Goal: Transaction & Acquisition: Subscribe to service/newsletter

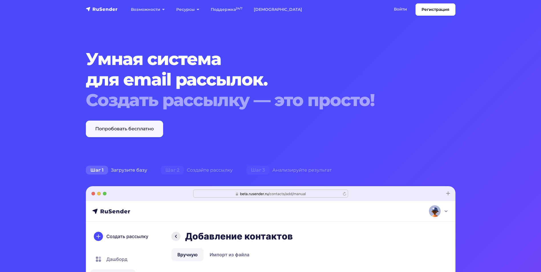
click at [91, 124] on link "Попробовать бесплатно" at bounding box center [124, 129] width 77 height 17
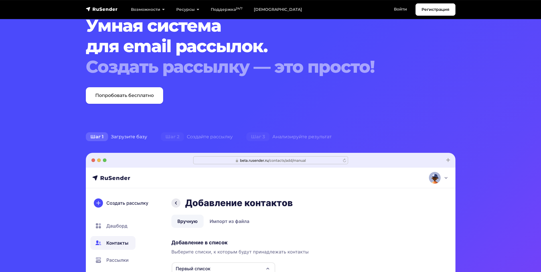
scroll to position [29, 0]
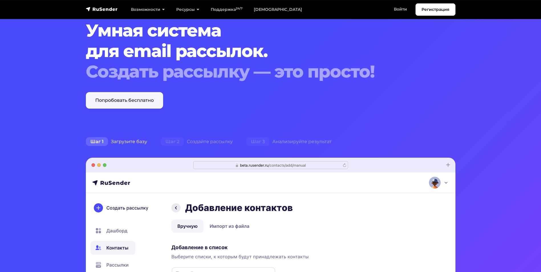
click at [114, 102] on link "Попробовать бесплатно" at bounding box center [124, 100] width 77 height 17
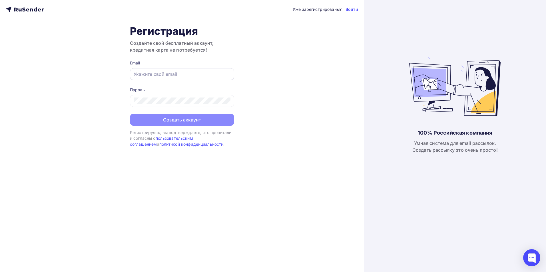
click at [164, 73] on input "text" at bounding box center [182, 74] width 97 height 7
click at [69, 56] on div "Уже зарегистрированы? Войти Регистрация Создайте свой бесплатный аккаунт, креди…" at bounding box center [182, 136] width 364 height 272
click at [149, 72] on input "text" at bounding box center [182, 74] width 97 height 7
type input "hash8bor@gmail.com"
click at [352, 9] on link "Войти" at bounding box center [351, 10] width 13 height 6
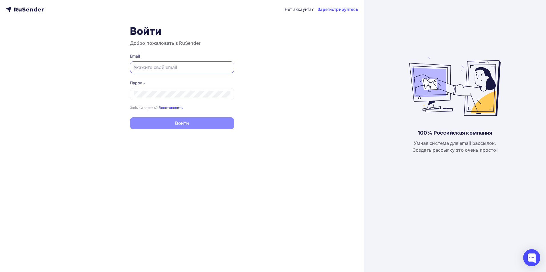
click at [145, 67] on input "text" at bounding box center [182, 67] width 97 height 7
type input "[EMAIL_ADDRESS][DOMAIN_NAME]"
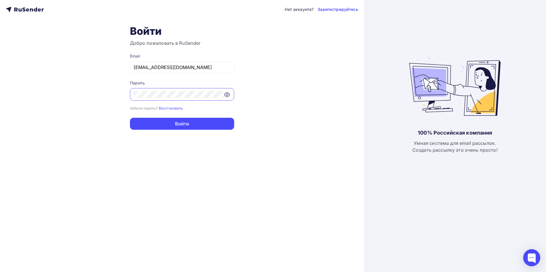
click at [130, 118] on button "Войти" at bounding box center [182, 124] width 104 height 12
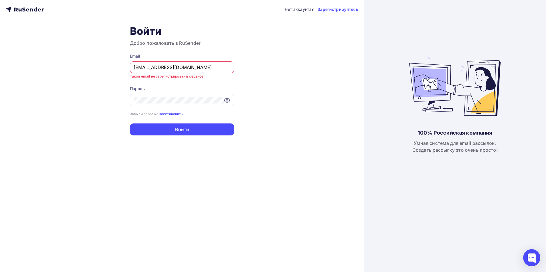
click at [174, 113] on small "Восстановить" at bounding box center [171, 114] width 24 height 4
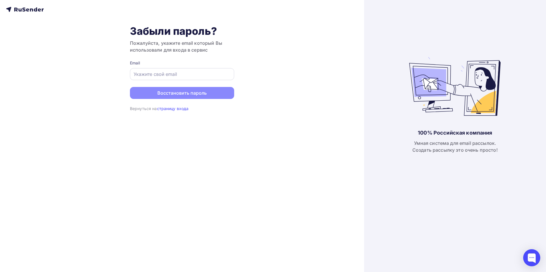
click at [153, 74] on input "text" at bounding box center [182, 74] width 97 height 7
type input "[EMAIL_ADDRESS][DOMAIN_NAME]"
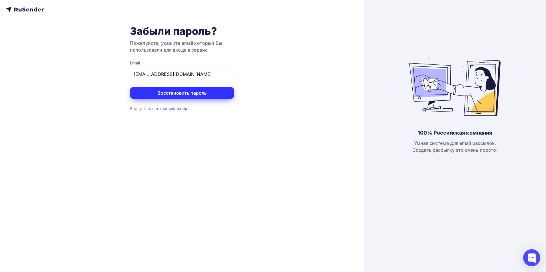
click at [184, 94] on button "Восстановить пароль" at bounding box center [182, 93] width 104 height 12
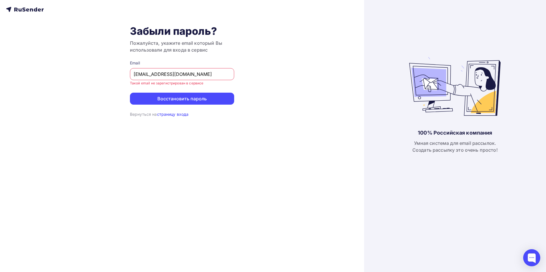
click at [174, 113] on link "страницу входа" at bounding box center [173, 114] width 32 height 5
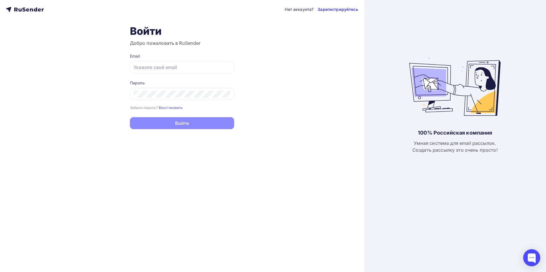
click at [340, 8] on link "Зарегистрируйтесь" at bounding box center [337, 10] width 40 height 6
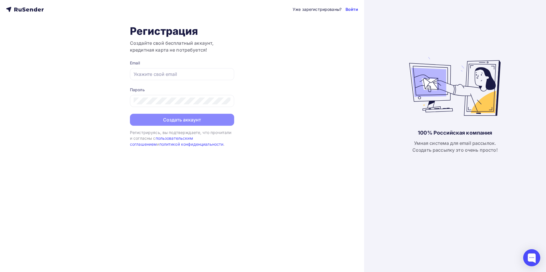
click at [352, 9] on link "Войти" at bounding box center [351, 10] width 13 height 6
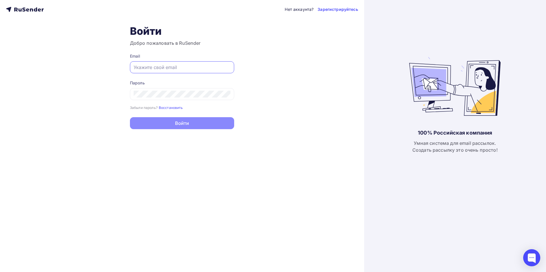
click at [153, 65] on input "text" at bounding box center [182, 67] width 97 height 7
click at [344, 11] on link "Зарегистрируйтесь" at bounding box center [337, 10] width 40 height 6
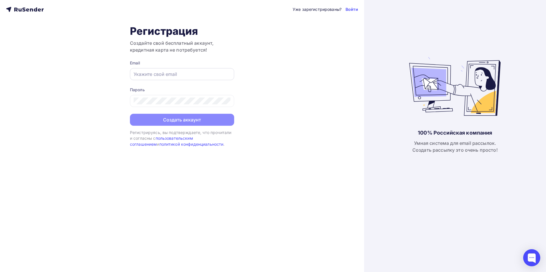
click at [151, 76] on input "text" at bounding box center [182, 74] width 97 height 7
type input "[EMAIL_ADDRESS][DOMAIN_NAME]"
click at [157, 105] on div at bounding box center [182, 101] width 104 height 12
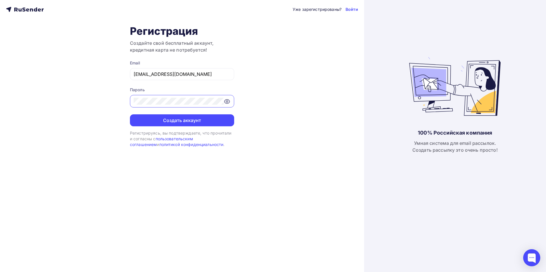
click at [227, 102] on icon at bounding box center [227, 102] width 2 height 2
click at [191, 119] on button "Создать аккаунт" at bounding box center [182, 120] width 104 height 12
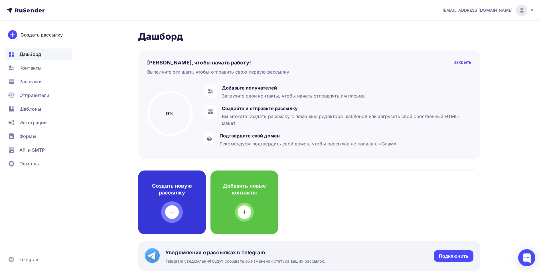
click at [173, 211] on icon at bounding box center [172, 212] width 7 height 7
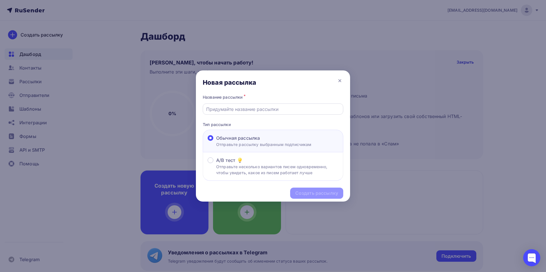
click at [260, 107] on input "text" at bounding box center [273, 109] width 134 height 7
type input "G"
type input "Папа Джонс"
click at [322, 189] on div "Создать рассылку" at bounding box center [316, 193] width 53 height 11
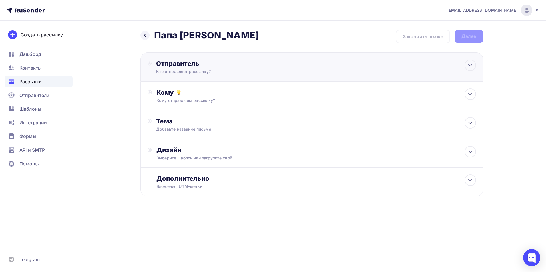
click at [278, 68] on div "Отправитель Кто отправляет рассылку? Email * Нет отправителей Добавить отправит…" at bounding box center [218, 67] width 124 height 15
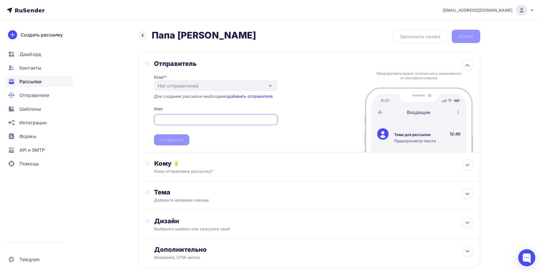
click at [167, 116] on input "text" at bounding box center [215, 119] width 117 height 7
type input "Папа [PERSON_NAME]"
click at [256, 163] on div "Кому" at bounding box center [313, 163] width 319 height 8
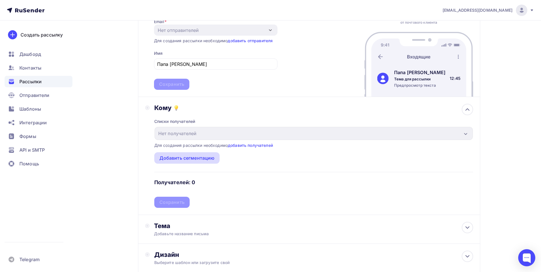
scroll to position [86, 0]
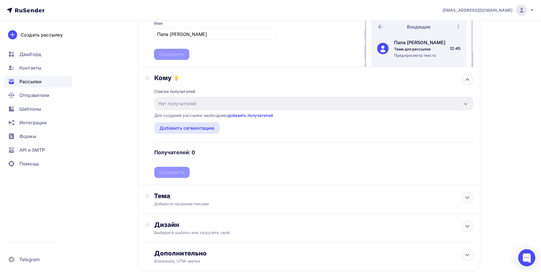
click at [249, 116] on link "добавить получателей" at bounding box center [250, 115] width 45 height 5
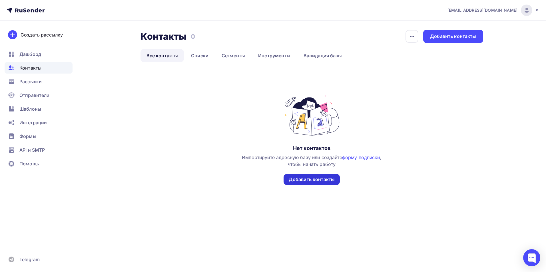
click at [323, 178] on div "Добавить контакты" at bounding box center [311, 179] width 46 height 7
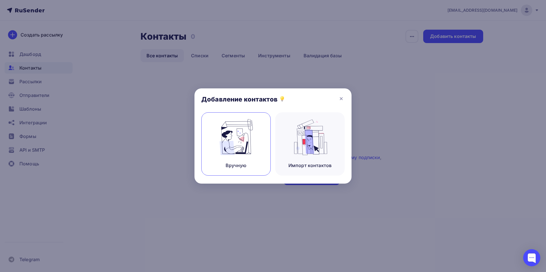
click at [229, 132] on img at bounding box center [236, 137] width 38 height 36
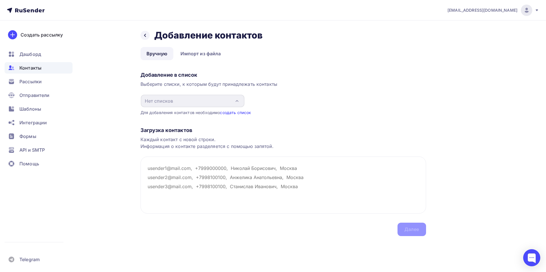
click at [236, 112] on link "создать список" at bounding box center [235, 112] width 31 height 5
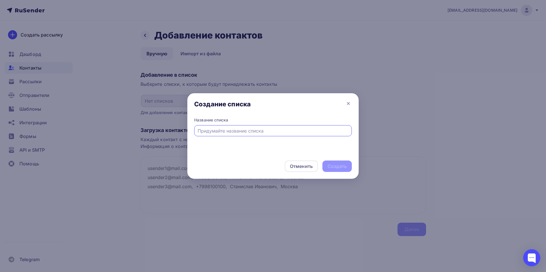
click at [218, 130] on input "text" at bounding box center [272, 131] width 151 height 7
type input "[DEMOGRAPHIC_DATA]"
click at [336, 168] on div "Создать" at bounding box center [336, 166] width 19 height 7
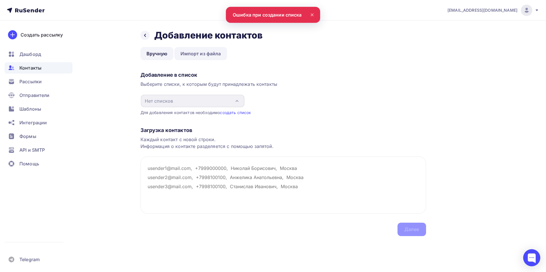
click at [185, 54] on link "Импорт из файла" at bounding box center [200, 53] width 52 height 13
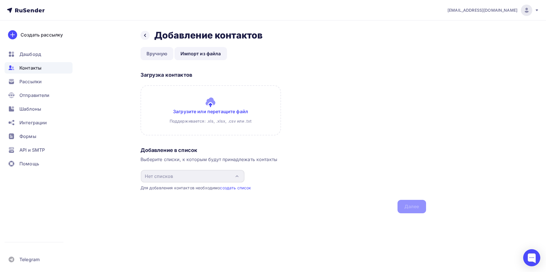
click at [157, 52] on link "Вручную" at bounding box center [156, 53] width 33 height 13
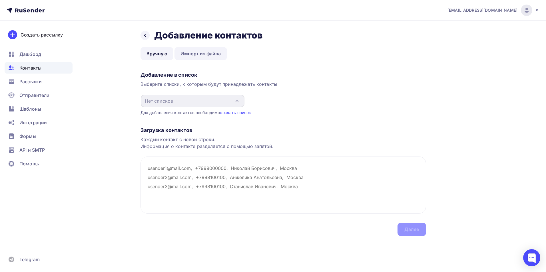
drag, startPoint x: 199, startPoint y: 52, endPoint x: 197, endPoint y: 58, distance: 6.0
click at [199, 52] on link "Импорт из файла" at bounding box center [200, 53] width 52 height 13
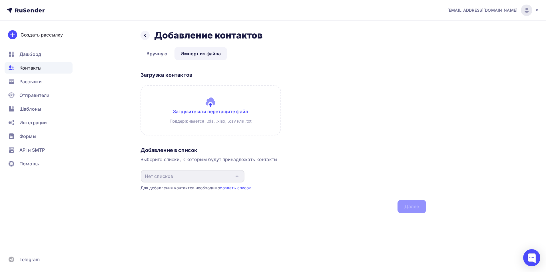
click at [218, 106] on input "file" at bounding box center [210, 110] width 140 height 50
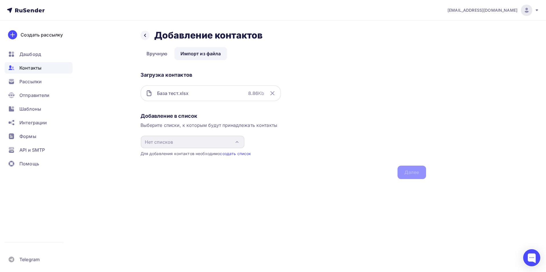
click at [237, 128] on div "Выберите списки, к которым будут принадлежать контакты" at bounding box center [282, 125] width 285 height 7
click at [410, 172] on div "Добавление в список Выберите списки, к которым будут принадлежать контакты Нет …" at bounding box center [282, 144] width 285 height 69
click at [156, 56] on link "Вручную" at bounding box center [156, 53] width 33 height 13
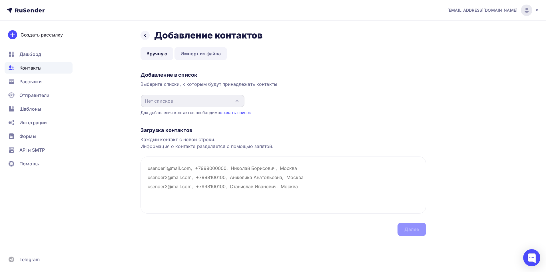
click at [196, 55] on link "Импорт из файла" at bounding box center [200, 53] width 52 height 13
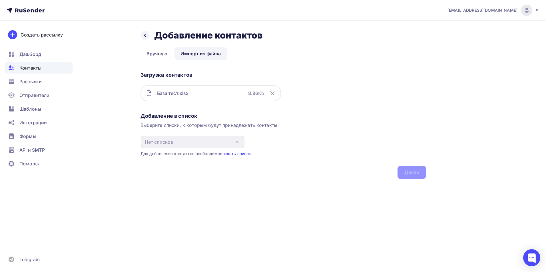
click at [231, 154] on link "создать список" at bounding box center [235, 153] width 31 height 5
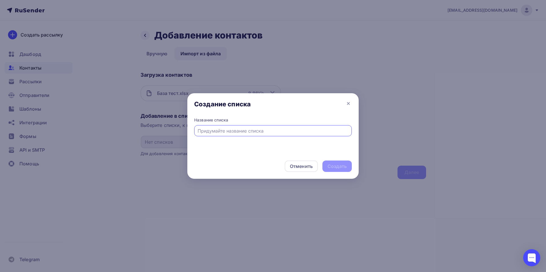
click at [225, 130] on input "text" at bounding box center [272, 131] width 151 height 7
type input "G"
type input "[DEMOGRAPHIC_DATA]"
click at [341, 165] on div "Создать" at bounding box center [336, 166] width 19 height 7
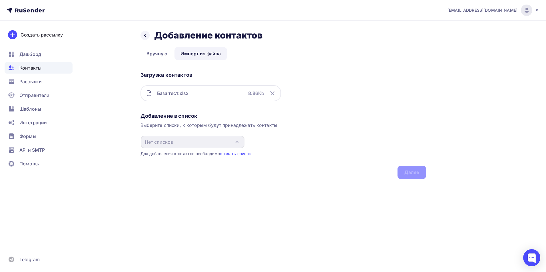
click at [265, 128] on div "Выберите списки, к которым будут принадлежать контакты" at bounding box center [282, 125] width 285 height 7
click at [226, 92] on div "База тест.xlsx 8.86 Kb" at bounding box center [210, 93] width 140 height 16
click at [271, 95] on icon at bounding box center [272, 93] width 7 height 7
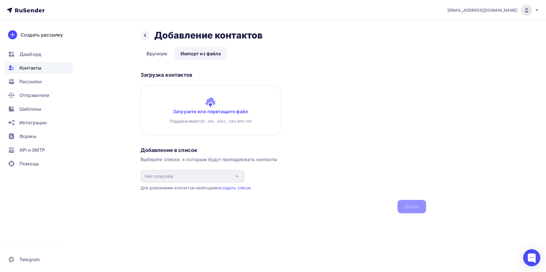
click at [212, 99] on input "file" at bounding box center [210, 110] width 140 height 50
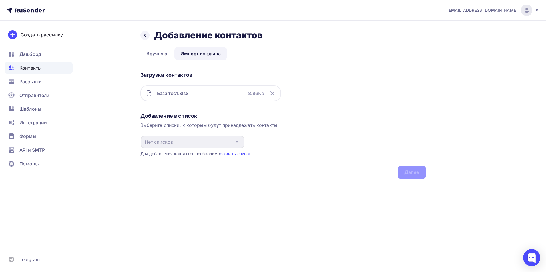
click at [407, 171] on div "Добавление в список Выберите списки, к которым будут принадлежать контакты Нет …" at bounding box center [282, 144] width 285 height 69
click at [414, 173] on div "Добавление в список Выберите списки, к которым будут принадлежать контакты Нет …" at bounding box center [282, 144] width 285 height 69
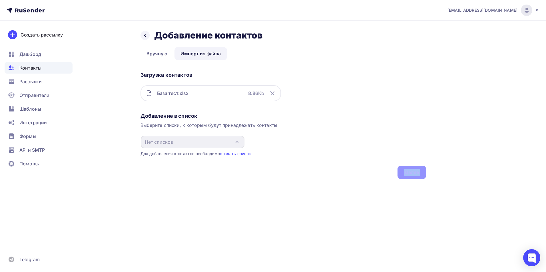
click at [414, 173] on div "Добавление в список Выберите списки, к которым будут принадлежать контакты Нет …" at bounding box center [282, 144] width 285 height 69
drag, startPoint x: 414, startPoint y: 173, endPoint x: 288, endPoint y: 177, distance: 125.9
click at [288, 177] on div "Добавление в список Выберите списки, к которым будут принадлежать контакты Нет …" at bounding box center [282, 144] width 285 height 69
click at [154, 52] on link "Вручную" at bounding box center [156, 53] width 33 height 13
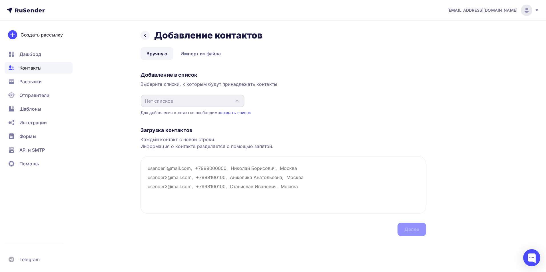
click at [200, 145] on div "Каждый контакт с новой строки. Информация о контакте разделяется с помощью запя…" at bounding box center [282, 143] width 285 height 14
click at [162, 144] on div "Каждый контакт с новой строки. Информация о контакте разделяется с помощью запя…" at bounding box center [282, 143] width 285 height 14
click at [165, 132] on div "Загрузка контактов" at bounding box center [282, 130] width 285 height 7
click at [176, 126] on div "Загрузка контактов Каждый контакт с новой строки. Информация о контакте разделя…" at bounding box center [282, 176] width 285 height 121
click at [191, 139] on div "Каждый контакт с новой строки. Информация о контакте разделяется с помощью запя…" at bounding box center [282, 143] width 285 height 14
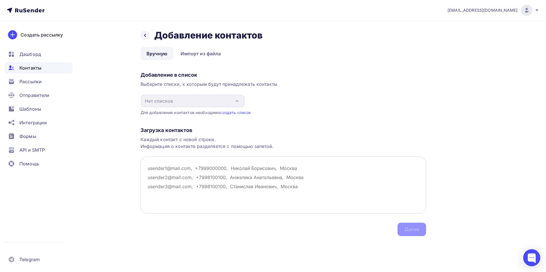
click at [229, 168] on textarea at bounding box center [282, 185] width 285 height 57
click at [159, 167] on textarea at bounding box center [282, 185] width 285 height 57
click at [157, 188] on textarea at bounding box center [282, 185] width 285 height 57
paste textarea "79774840007"
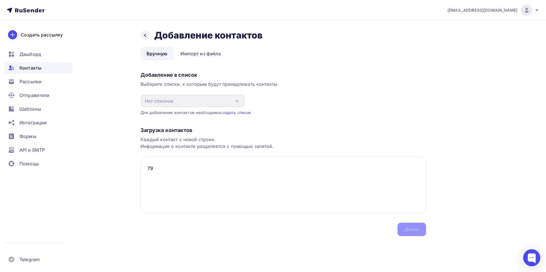
type textarea "7"
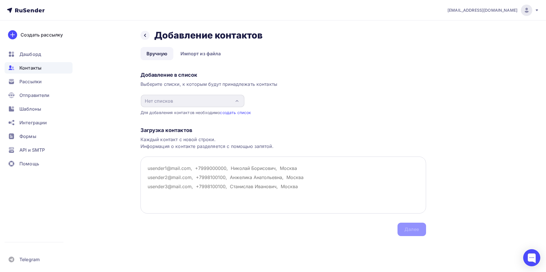
paste textarea "hash8bor@gmail.com, 79774840007"
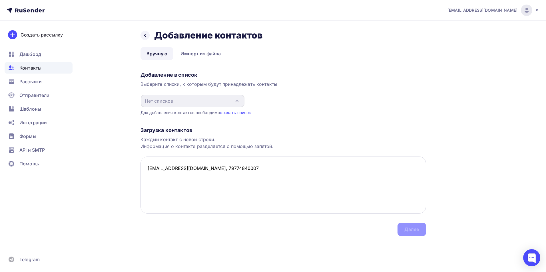
click at [197, 169] on textarea "hash8bor@gmail.com, 79774840007" at bounding box center [282, 185] width 285 height 57
click at [260, 169] on textarea "hash8bor@gmail.com, +79774840007" at bounding box center [282, 185] width 285 height 57
type textarea "hash8bor@gmail.com, +79774840007"
click at [408, 229] on div "Загрузка контактов Каждый контакт с новой строки. Информация о контакте разделя…" at bounding box center [282, 176] width 285 height 121
click at [228, 175] on textarea "hash8bor@gmail.com, +79774840007" at bounding box center [282, 185] width 285 height 57
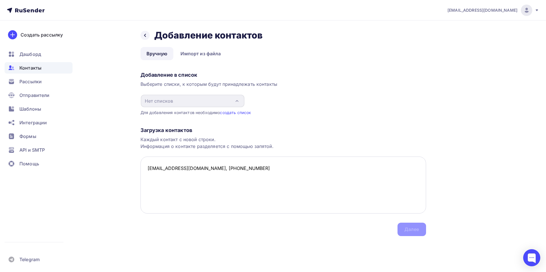
click at [212, 201] on textarea "hash8bor@gmail.com, +79774840007" at bounding box center [282, 185] width 285 height 57
click at [148, 167] on textarea "hash8bor@gmail.com, +79774840007" at bounding box center [282, 185] width 285 height 57
drag, startPoint x: 299, startPoint y: 182, endPoint x: 296, endPoint y: 180, distance: 3.7
click at [299, 182] on textarea "hash8bor@gmail.com, +79774840007" at bounding box center [282, 185] width 285 height 57
click at [413, 228] on div "Загрузка контактов Каждый контакт с новой строки. Информация о контакте разделя…" at bounding box center [282, 176] width 285 height 121
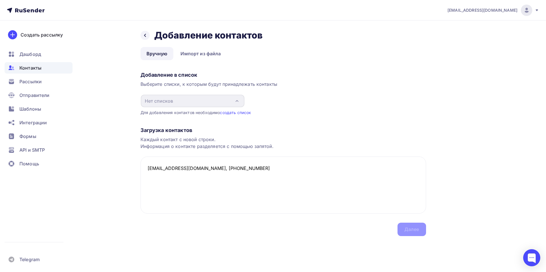
click at [300, 256] on div "Назад Добавление контактов Добавление контактов Вручную Импорт из файла Вручную…" at bounding box center [273, 140] width 468 height 239
click at [204, 237] on div "Назад Добавление контактов Добавление контактов Вручную Импорт из файла Вручную…" at bounding box center [273, 140] width 468 height 239
click at [324, 129] on div "Загрузка контактов" at bounding box center [282, 130] width 285 height 7
click at [244, 112] on link "создать список" at bounding box center [235, 112] width 31 height 5
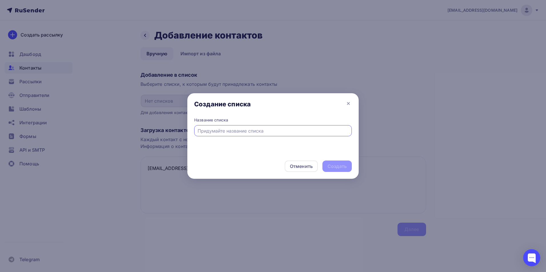
type input "п"
type input "П"
click at [343, 171] on div "Создать" at bounding box center [336, 166] width 29 height 11
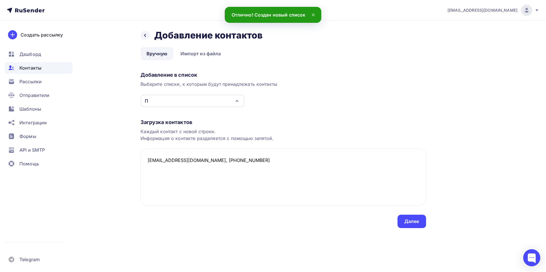
click at [159, 100] on div "П" at bounding box center [193, 101] width 104 height 13
click at [194, 98] on div "П" at bounding box center [193, 101] width 104 height 13
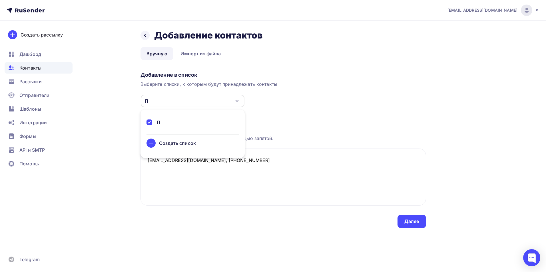
click at [160, 124] on div "П" at bounding box center [192, 122] width 92 height 7
click at [395, 117] on div "Загрузка контактов Каждый контакт с новой строки. Информация о контакте разделя…" at bounding box center [282, 168] width 285 height 121
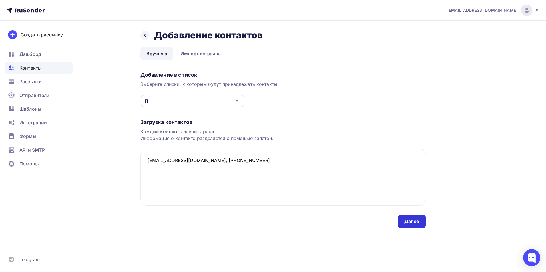
click at [415, 223] on div "Далее" at bounding box center [411, 221] width 15 height 7
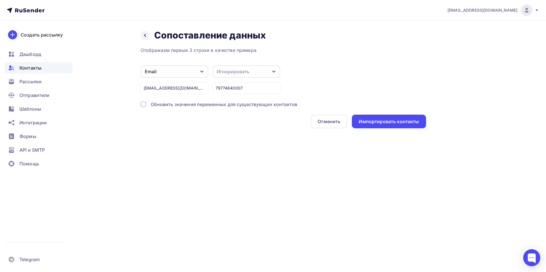
click at [265, 72] on div "Игнорировать" at bounding box center [246, 71] width 67 height 13
click at [377, 53] on div "Отображаем первые 3 строки в качестве примера" at bounding box center [282, 50] width 285 height 7
click at [199, 106] on div "Обновить значения переменных для существующих контактов" at bounding box center [224, 104] width 147 height 7
click at [411, 122] on div "Импортировать контакты" at bounding box center [388, 121] width 60 height 7
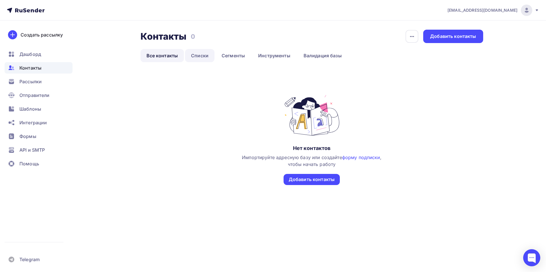
click at [201, 57] on link "Списки" at bounding box center [199, 55] width 29 height 13
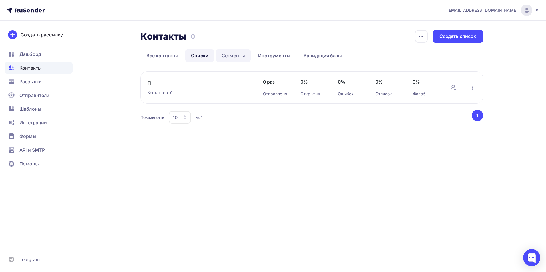
click at [225, 57] on link "Сегменты" at bounding box center [232, 55] width 35 height 13
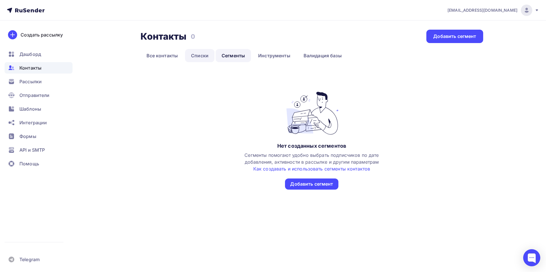
drag, startPoint x: 186, startPoint y: 59, endPoint x: 204, endPoint y: 57, distance: 18.0
click at [186, 59] on link "Списки" at bounding box center [199, 55] width 29 height 13
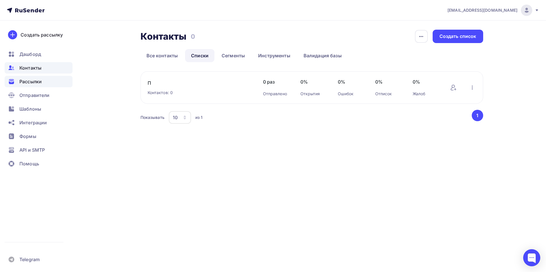
click at [38, 84] on span "Рассылки" at bounding box center [30, 81] width 22 height 7
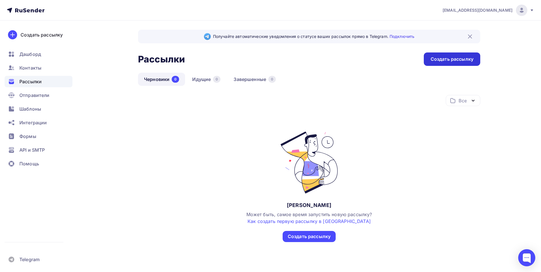
click at [460, 61] on div "Создать рассылку" at bounding box center [452, 59] width 43 height 7
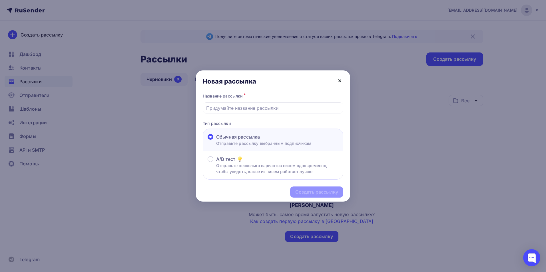
click at [338, 79] on icon at bounding box center [339, 80] width 7 height 7
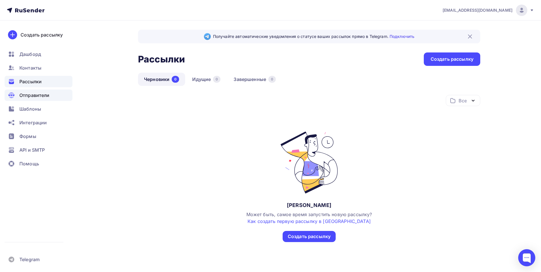
click at [45, 94] on span "Отправители" at bounding box center [34, 95] width 30 height 7
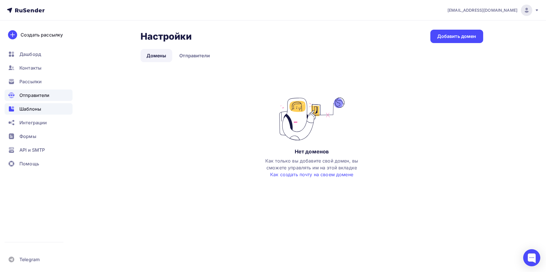
click at [36, 110] on span "Шаблоны" at bounding box center [30, 109] width 22 height 7
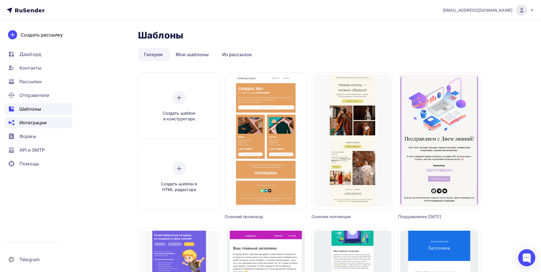
click at [39, 124] on span "Интеграции" at bounding box center [32, 122] width 27 height 7
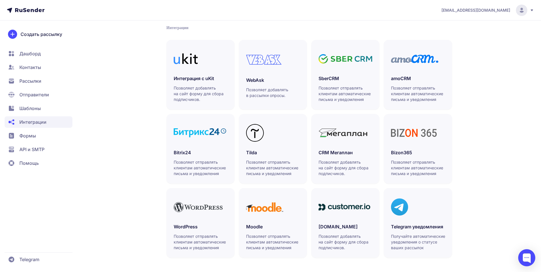
scroll to position [120, 0]
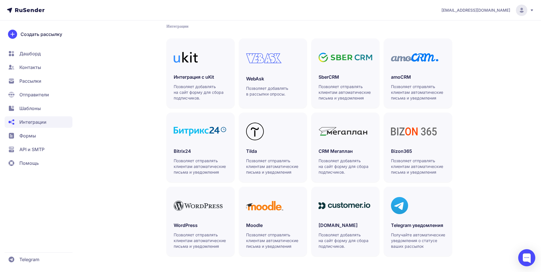
click at [39, 54] on span "Дашборд" at bounding box center [29, 53] width 21 height 7
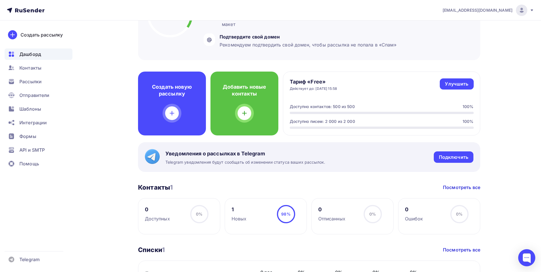
scroll to position [114, 0]
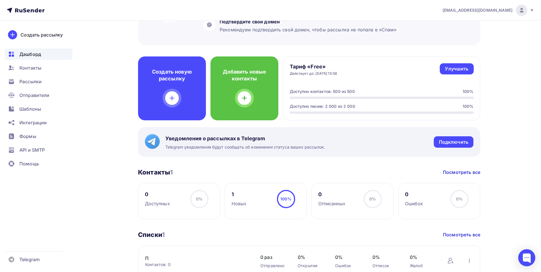
click at [252, 196] on div "1 Новых 100% 100%" at bounding box center [266, 201] width 82 height 36
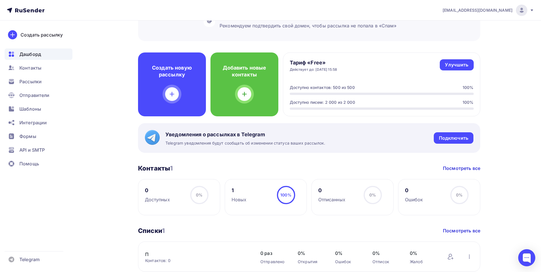
scroll to position [200, 0]
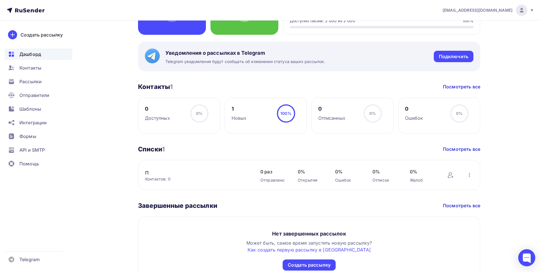
click at [167, 176] on link "П" at bounding box center [193, 172] width 97 height 7
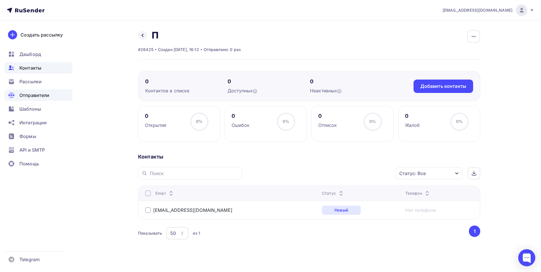
click at [40, 94] on span "Отправители" at bounding box center [34, 95] width 30 height 7
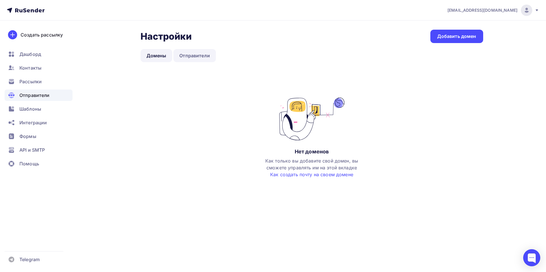
click at [205, 58] on link "Отправители" at bounding box center [194, 55] width 43 height 13
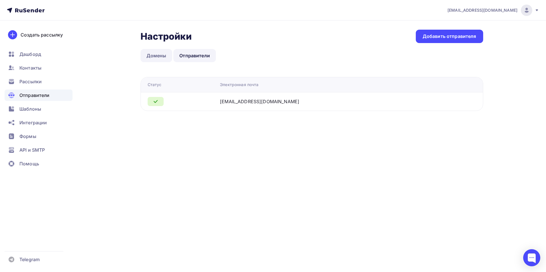
click at [158, 54] on link "Домены" at bounding box center [156, 55] width 32 height 13
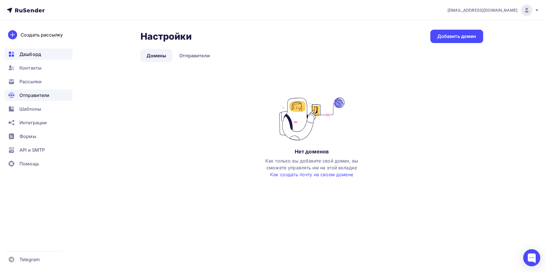
click at [27, 52] on span "Дашборд" at bounding box center [30, 54] width 22 height 7
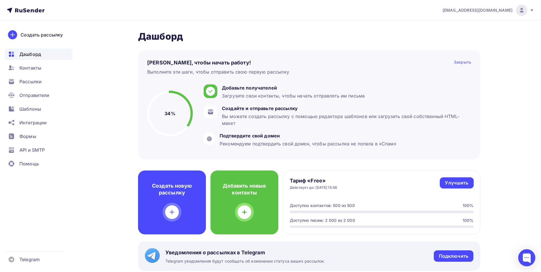
click at [457, 62] on div "Закрыть" at bounding box center [462, 62] width 17 height 7
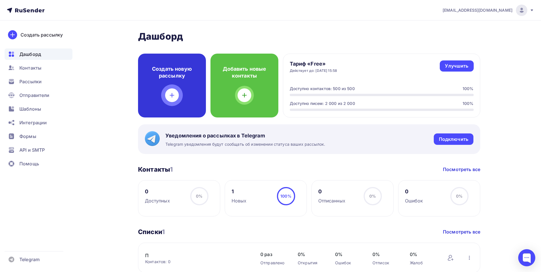
click at [174, 93] on icon at bounding box center [172, 95] width 7 height 7
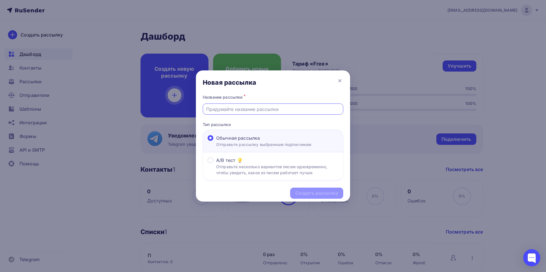
click at [238, 109] on input "text" at bounding box center [273, 109] width 134 height 7
type input "Папа [PERSON_NAME]"
click at [315, 193] on div "Создать рассылку" at bounding box center [316, 193] width 43 height 7
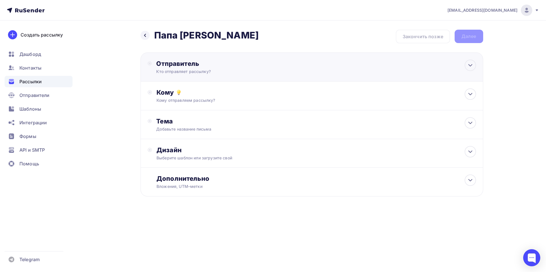
click at [229, 70] on div "Кто отправляет рассылку?" at bounding box center [211, 72] width 111 height 6
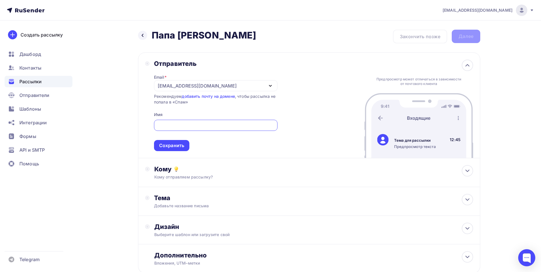
click at [177, 125] on input "text" at bounding box center [215, 125] width 117 height 7
type input "Папа [PERSON_NAME]"
click at [281, 172] on div "Кому" at bounding box center [313, 169] width 319 height 8
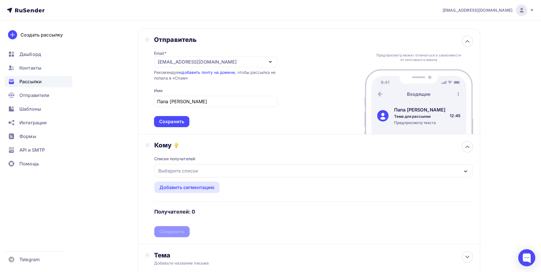
scroll to position [57, 0]
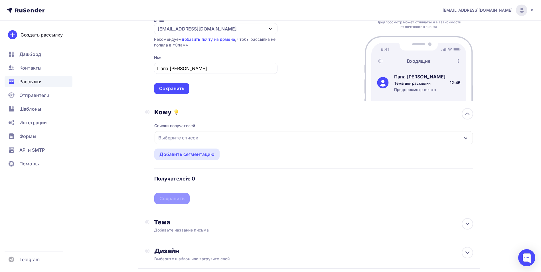
click at [181, 137] on div "Выберите список" at bounding box center [178, 138] width 45 height 10
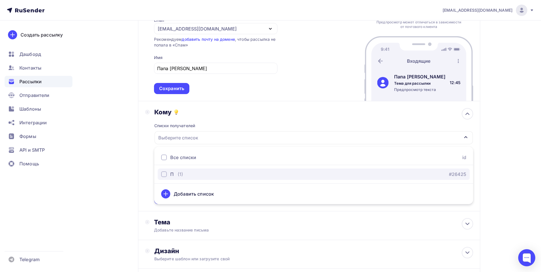
click at [164, 174] on div "button" at bounding box center [164, 174] width 6 height 6
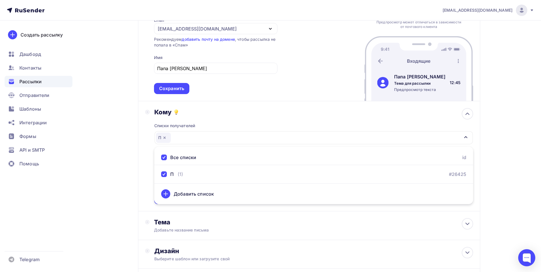
click at [116, 174] on div "Назад Папа [PERSON_NAME] Папа [PERSON_NAME] Закончить позже Далее Отправитель E…" at bounding box center [271, 148] width 468 height 371
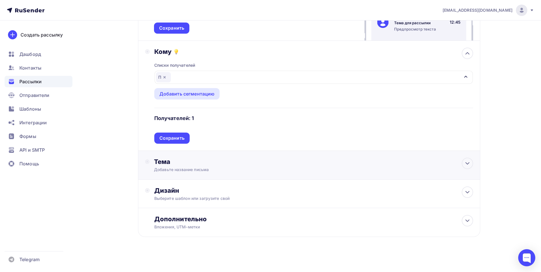
scroll to position [119, 0]
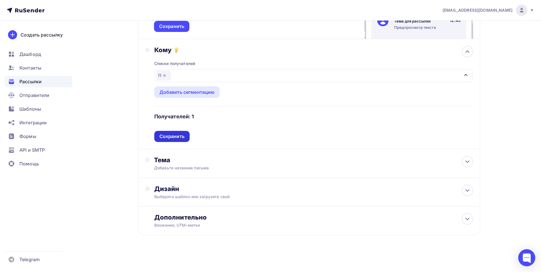
click at [184, 140] on div "Сохранить" at bounding box center [171, 136] width 25 height 7
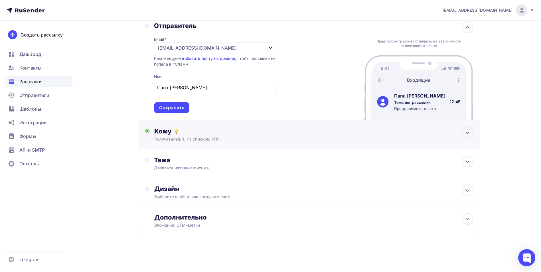
scroll to position [38, 0]
click at [266, 156] on div "Тема" at bounding box center [210, 160] width 113 height 8
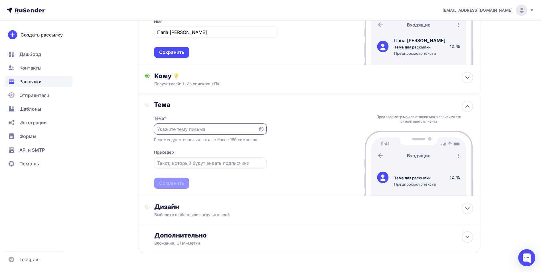
scroll to position [95, 0]
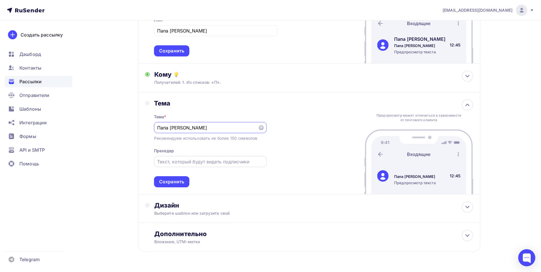
type input "Папа [PERSON_NAME]"
click at [190, 162] on input "text" at bounding box center [210, 161] width 106 height 7
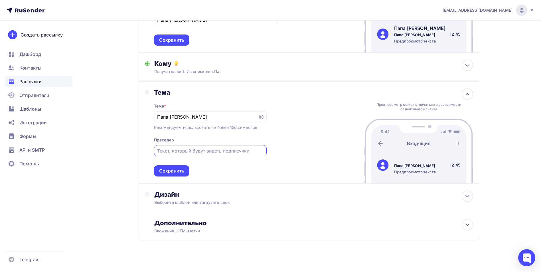
scroll to position [111, 0]
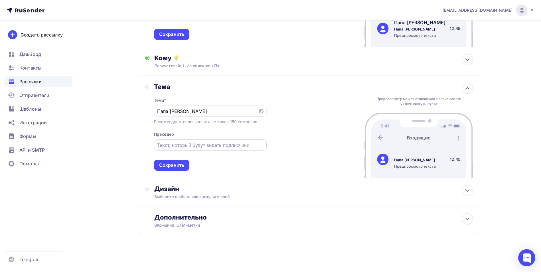
click at [168, 146] on input "text" at bounding box center [210, 145] width 106 height 7
click at [173, 144] on input "text" at bounding box center [210, 145] width 106 height 7
type input "СКИДКА 25%"
click at [169, 165] on div "Сохранить" at bounding box center [171, 165] width 25 height 7
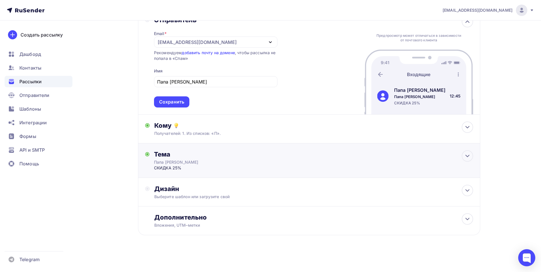
scroll to position [44, 0]
click at [264, 198] on div "Выберите шаблон или загрузите свой" at bounding box center [297, 197] width 287 height 6
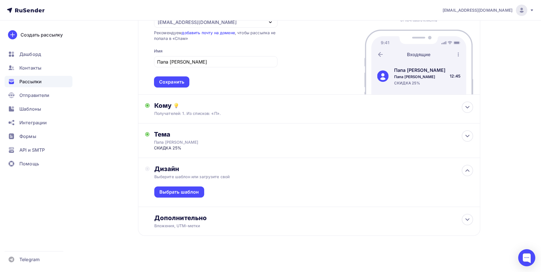
scroll to position [64, 0]
click at [183, 191] on div "Выбрать шаблон" at bounding box center [179, 191] width 40 height 7
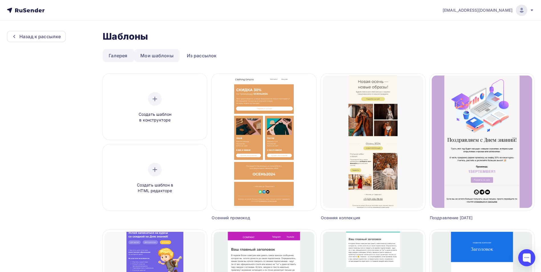
click at [161, 56] on link "Мои шаблоны" at bounding box center [156, 55] width 45 height 13
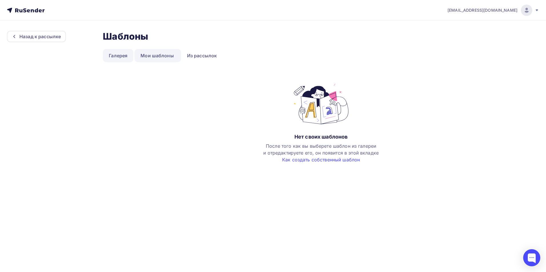
click at [122, 56] on link "Галерея" at bounding box center [118, 55] width 31 height 13
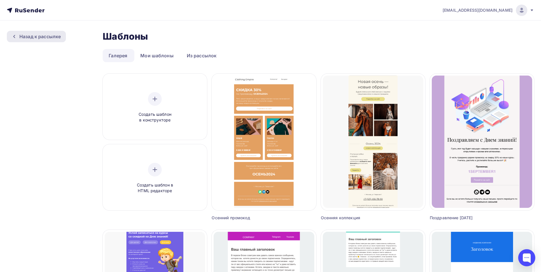
click at [33, 34] on div "Назад к рассылке" at bounding box center [39, 36] width 41 height 7
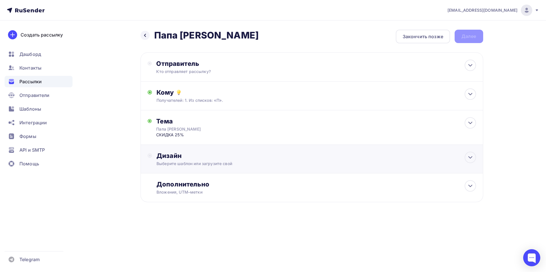
click at [297, 161] on div "Выберите шаблон или загрузите свой" at bounding box center [299, 164] width 287 height 6
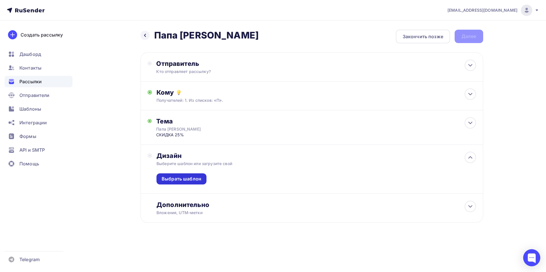
click at [173, 180] on div "Выбрать шаблон" at bounding box center [181, 179] width 40 height 7
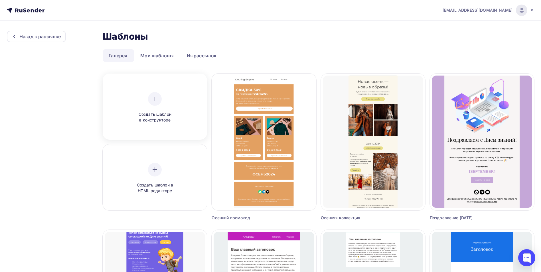
click at [156, 101] on icon at bounding box center [155, 99] width 7 height 7
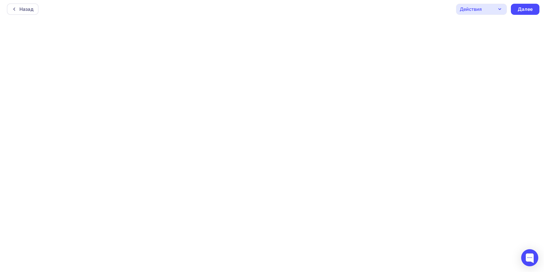
scroll to position [1, 0]
click at [25, 9] on div "Назад" at bounding box center [24, 8] width 14 height 7
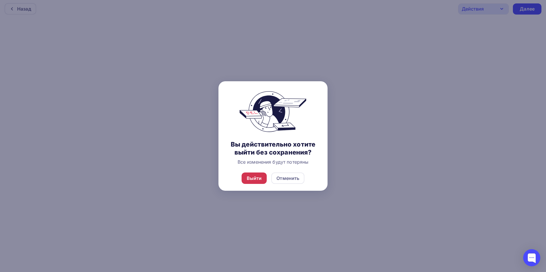
click at [256, 177] on div "Выйти" at bounding box center [254, 178] width 15 height 7
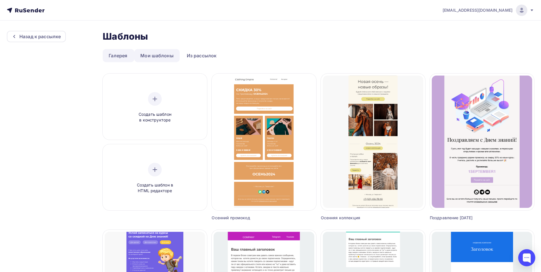
click at [157, 56] on link "Мои шаблоны" at bounding box center [156, 55] width 45 height 13
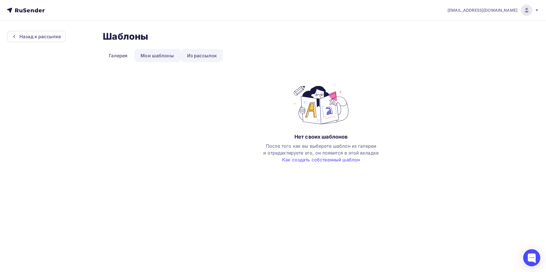
click at [197, 54] on link "Из рассылок" at bounding box center [202, 55] width 42 height 13
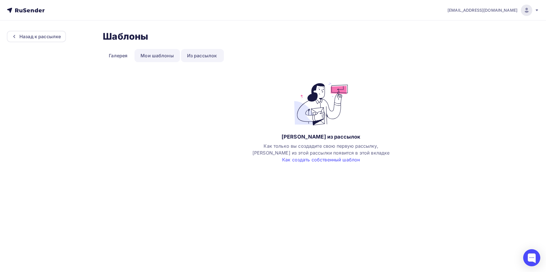
click at [165, 55] on link "Мои шаблоны" at bounding box center [156, 55] width 45 height 13
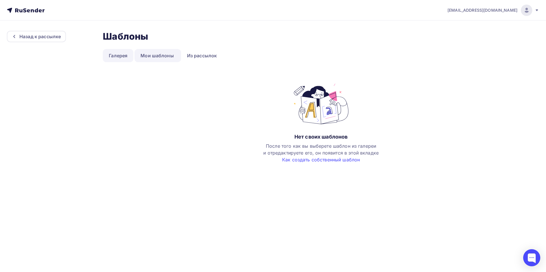
click at [111, 54] on link "Галерея" at bounding box center [118, 55] width 31 height 13
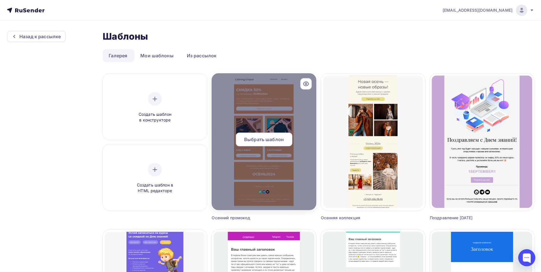
click at [261, 140] on span "Выбрать шаблон" at bounding box center [264, 139] width 40 height 7
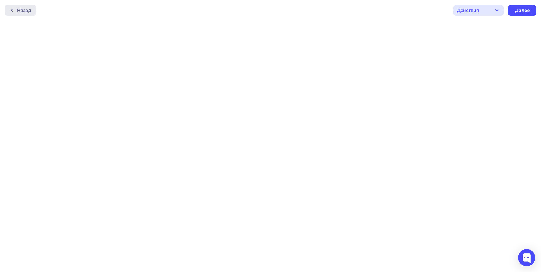
click at [19, 11] on div "Назад" at bounding box center [24, 10] width 14 height 7
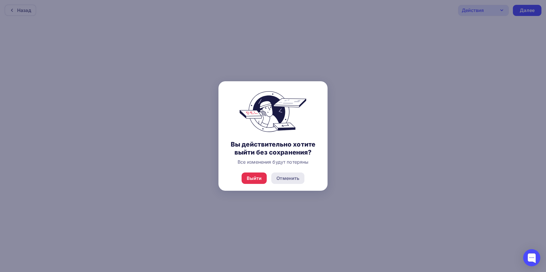
click at [283, 181] on div "Отменить" at bounding box center [287, 178] width 23 height 7
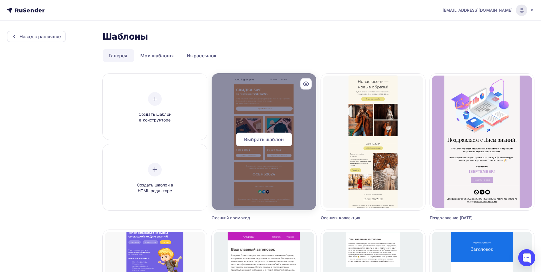
click at [262, 92] on div at bounding box center [264, 141] width 104 height 137
click at [247, 138] on span "Выбрать шаблон" at bounding box center [264, 139] width 40 height 7
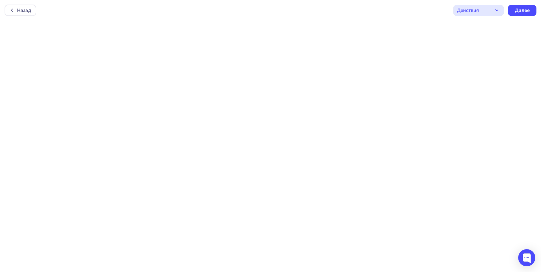
scroll to position [1, 0]
click at [521, 7] on div "Далее" at bounding box center [522, 9] width 15 height 7
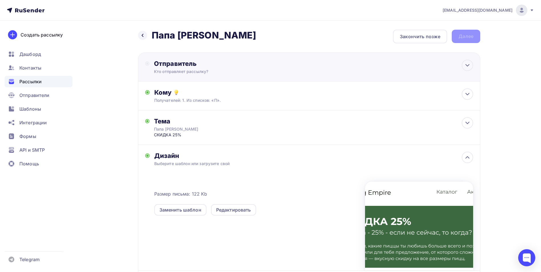
click at [237, 69] on div "Кто отправляет рассылку?" at bounding box center [209, 72] width 111 height 6
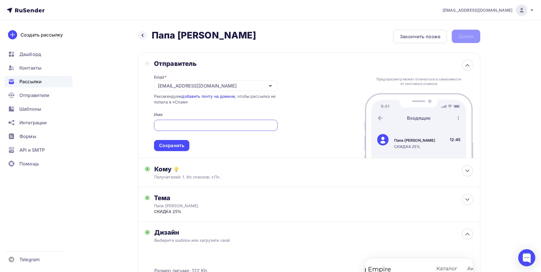
click at [172, 124] on input "text" at bounding box center [215, 125] width 117 height 7
type input "Папа [PERSON_NAME]"
click at [468, 69] on div at bounding box center [467, 65] width 11 height 11
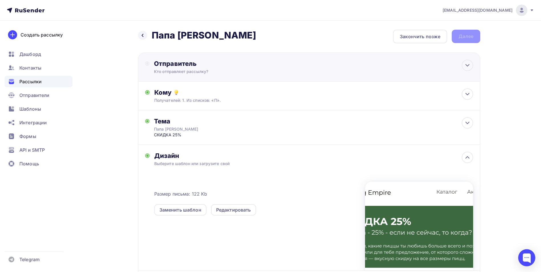
click at [249, 67] on div "Отправитель" at bounding box center [216, 64] width 124 height 8
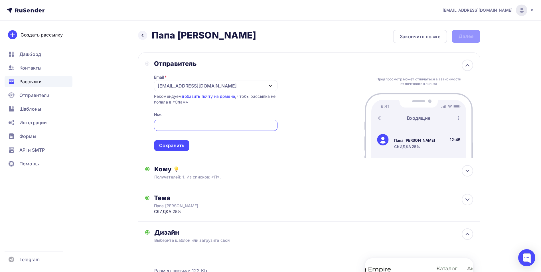
click at [170, 125] on input "text" at bounding box center [215, 125] width 117 height 7
type input "Папа [PERSON_NAME]"
click at [228, 84] on div "[EMAIL_ADDRESS][DOMAIN_NAME]" at bounding box center [216, 85] width 124 height 11
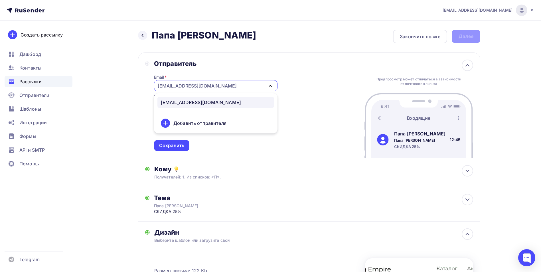
click at [202, 103] on div "[EMAIL_ADDRESS][DOMAIN_NAME]" at bounding box center [201, 102] width 80 height 7
click at [215, 84] on div "[EMAIL_ADDRESS][DOMAIN_NAME]" at bounding box center [216, 85] width 124 height 11
click at [189, 103] on div "[EMAIL_ADDRESS][DOMAIN_NAME]" at bounding box center [201, 102] width 80 height 7
click at [203, 86] on div "[EMAIL_ADDRESS][DOMAIN_NAME]" at bounding box center [197, 85] width 79 height 7
click at [169, 122] on div at bounding box center [165, 123] width 9 height 9
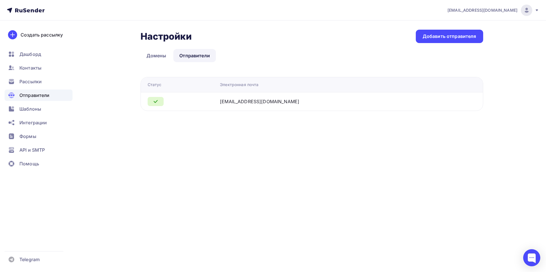
click at [243, 98] on td "[EMAIL_ADDRESS][DOMAIN_NAME]" at bounding box center [331, 101] width 229 height 19
click at [266, 103] on div "[EMAIL_ADDRESS][DOMAIN_NAME]" at bounding box center [259, 101] width 79 height 7
click at [155, 100] on icon at bounding box center [155, 101] width 7 height 7
drag, startPoint x: 155, startPoint y: 100, endPoint x: 285, endPoint y: 103, distance: 130.1
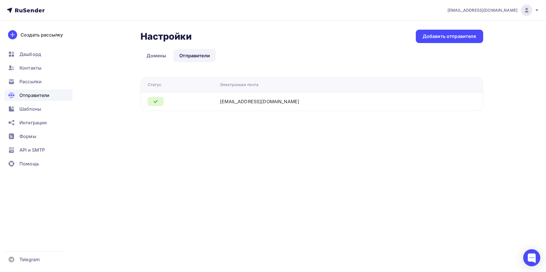
click at [285, 103] on div "[EMAIL_ADDRESS][DOMAIN_NAME]" at bounding box center [259, 101] width 79 height 7
click at [159, 55] on link "Домены" at bounding box center [156, 55] width 32 height 13
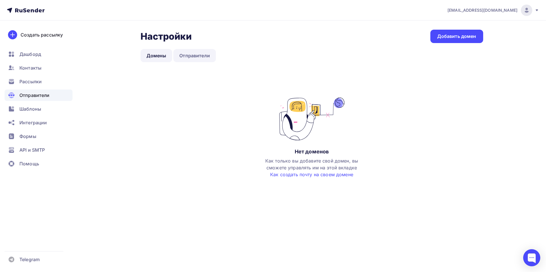
click at [189, 58] on link "Отправители" at bounding box center [194, 55] width 43 height 13
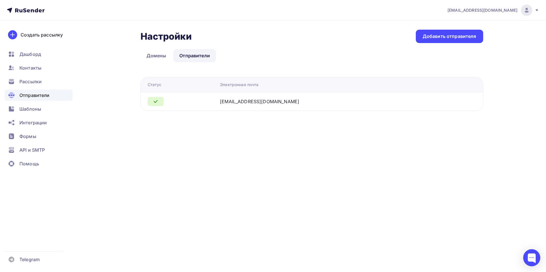
click at [268, 101] on div "[EMAIL_ADDRESS][DOMAIN_NAME]" at bounding box center [259, 101] width 79 height 7
click at [461, 38] on div "Добавить отправителя" at bounding box center [449, 36] width 54 height 7
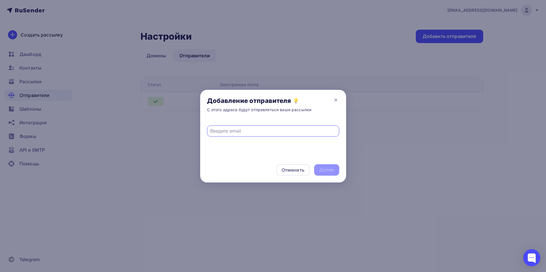
click at [241, 131] on input "text" at bounding box center [273, 131] width 126 height 7
type input "[EMAIL_ADDRESS][DOMAIN_NAME]"
click at [330, 172] on div "Далее" at bounding box center [326, 170] width 15 height 7
click at [334, 99] on icon at bounding box center [335, 100] width 7 height 7
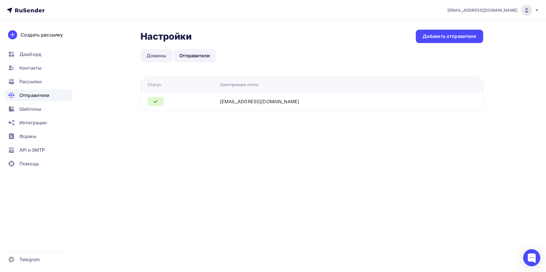
click at [156, 56] on link "Домены" at bounding box center [156, 55] width 32 height 13
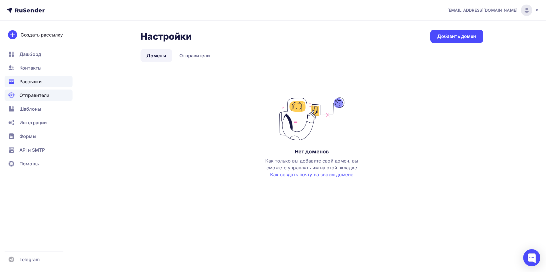
click at [37, 78] on div "Рассылки" at bounding box center [39, 81] width 68 height 11
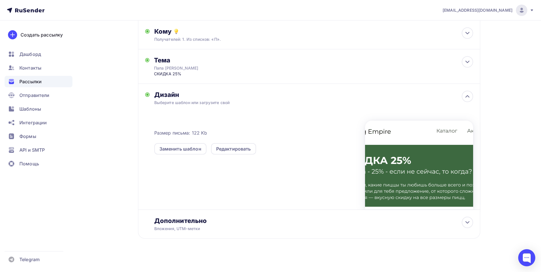
scroll to position [64, 0]
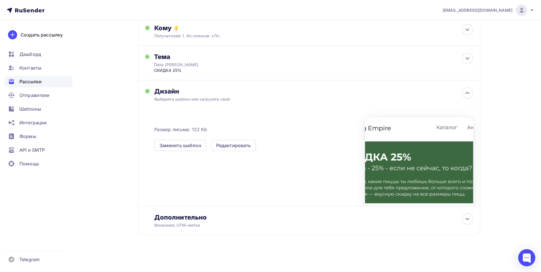
drag, startPoint x: 408, startPoint y: 166, endPoint x: 385, endPoint y: 182, distance: 27.6
click at [385, 182] on div at bounding box center [419, 161] width 108 height 89
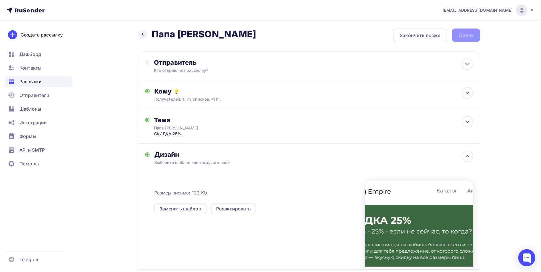
scroll to position [0, 0]
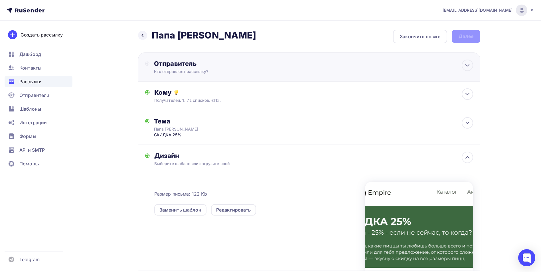
click at [237, 66] on div "Отправитель" at bounding box center [216, 64] width 124 height 8
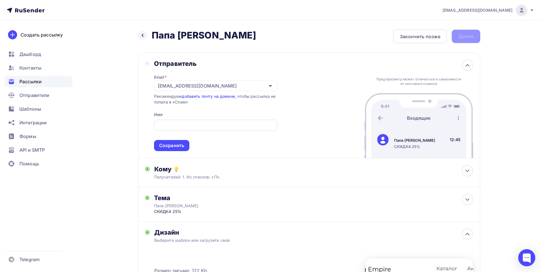
click at [170, 121] on div at bounding box center [216, 125] width 124 height 11
click at [171, 122] on input "text" at bounding box center [215, 125] width 117 height 7
type input "Папа [PERSON_NAME]"
click at [180, 148] on div "Сохранить" at bounding box center [171, 145] width 25 height 7
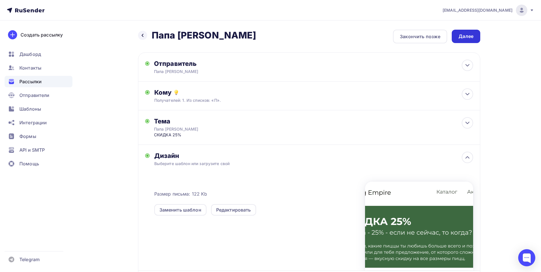
click at [469, 36] on div "Далее" at bounding box center [466, 36] width 15 height 7
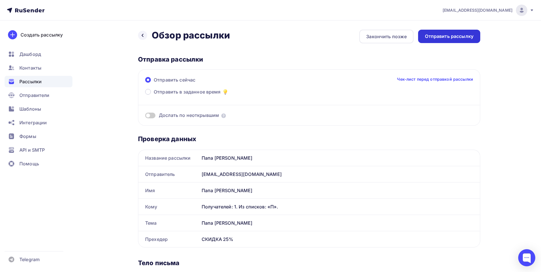
click at [462, 35] on div "Отправить рассылку" at bounding box center [449, 36] width 49 height 7
